Goal: Communication & Community: Answer question/provide support

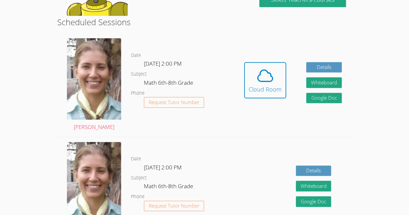
scroll to position [153, 0]
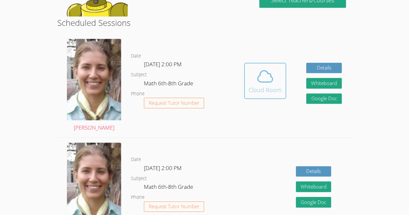
click at [259, 73] on icon at bounding box center [265, 76] width 18 height 18
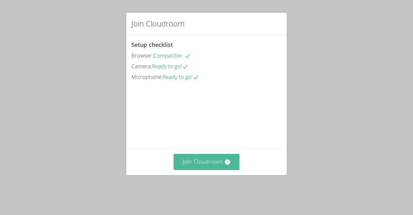
click at [213, 170] on button "Join Cloudroom" at bounding box center [207, 162] width 66 height 16
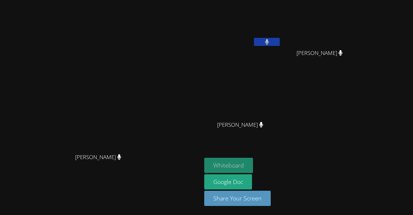
click at [253, 161] on button "Whiteboard" at bounding box center [228, 165] width 49 height 15
click at [280, 46] on div at bounding box center [267, 43] width 26 height 10
click at [280, 40] on button at bounding box center [267, 42] width 26 height 8
drag, startPoint x: 324, startPoint y: 38, endPoint x: 350, endPoint y: 53, distance: 29.8
click at [343, 53] on span "Genara Lopez Ramirez" at bounding box center [320, 52] width 46 height 9
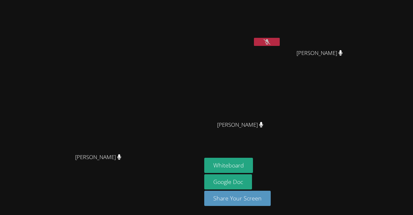
click at [280, 44] on button at bounding box center [267, 42] width 26 height 8
click at [271, 99] on video at bounding box center [242, 95] width 77 height 43
click at [281, 96] on video at bounding box center [242, 95] width 77 height 43
click at [281, 36] on video at bounding box center [242, 24] width 77 height 43
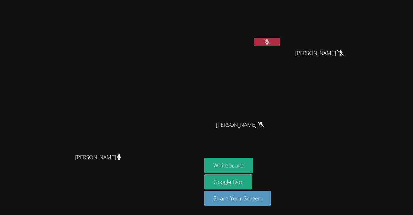
click at [281, 36] on video at bounding box center [242, 24] width 77 height 43
click at [281, 37] on video at bounding box center [242, 24] width 77 height 43
click at [280, 41] on button at bounding box center [267, 42] width 26 height 8
click at [280, 46] on button at bounding box center [267, 42] width 26 height 8
click at [280, 41] on button at bounding box center [267, 42] width 26 height 8
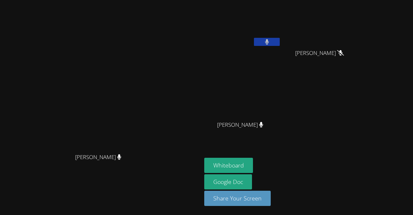
click at [269, 42] on icon at bounding box center [267, 41] width 4 height 5
click at [269, 40] on icon at bounding box center [267, 41] width 4 height 5
click at [281, 37] on video at bounding box center [242, 24] width 77 height 43
click at [280, 38] on button at bounding box center [267, 42] width 26 height 8
click at [280, 46] on div at bounding box center [267, 43] width 26 height 10
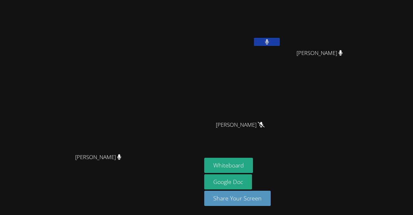
click at [280, 45] on button at bounding box center [267, 42] width 26 height 8
click at [280, 39] on button at bounding box center [267, 42] width 26 height 8
click at [280, 41] on button at bounding box center [267, 42] width 26 height 8
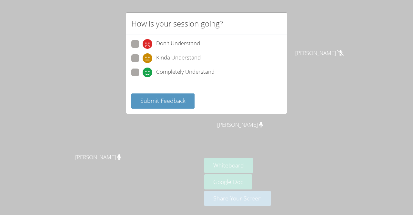
click at [143, 77] on span at bounding box center [143, 77] width 0 height 0
click at [143, 74] on input "Completely Understand" at bounding box center [145, 70] width 5 height 5
radio input "true"
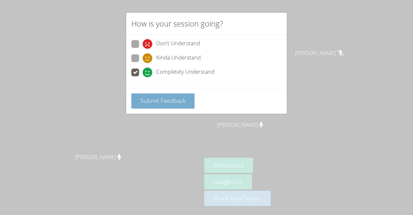
click at [160, 99] on span "Submit Feedback" at bounding box center [162, 101] width 45 height 8
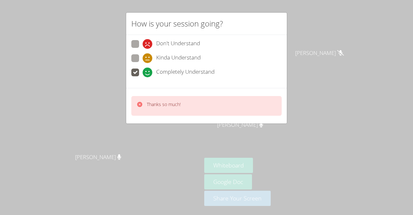
drag, startPoint x: 139, startPoint y: 144, endPoint x: 110, endPoint y: 130, distance: 31.8
click at [213, 105] on div "Thanks so much!" at bounding box center [206, 106] width 151 height 20
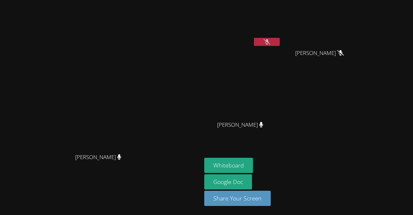
click at [145, 125] on video at bounding box center [101, 94] width 97 height 111
click at [150, 79] on video at bounding box center [101, 94] width 97 height 111
click at [150, 121] on video at bounding box center [101, 94] width 97 height 111
click at [131, 106] on video at bounding box center [101, 94] width 97 height 111
click at [281, 109] on video at bounding box center [242, 95] width 77 height 43
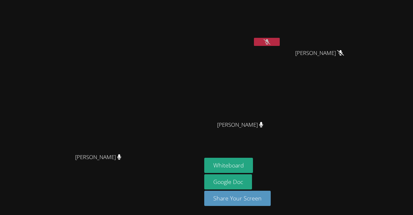
click at [361, 30] on video at bounding box center [322, 24] width 77 height 43
click at [281, 17] on video at bounding box center [242, 24] width 77 height 43
click at [280, 41] on button at bounding box center [267, 42] width 26 height 8
